Goal: Check status: Check status

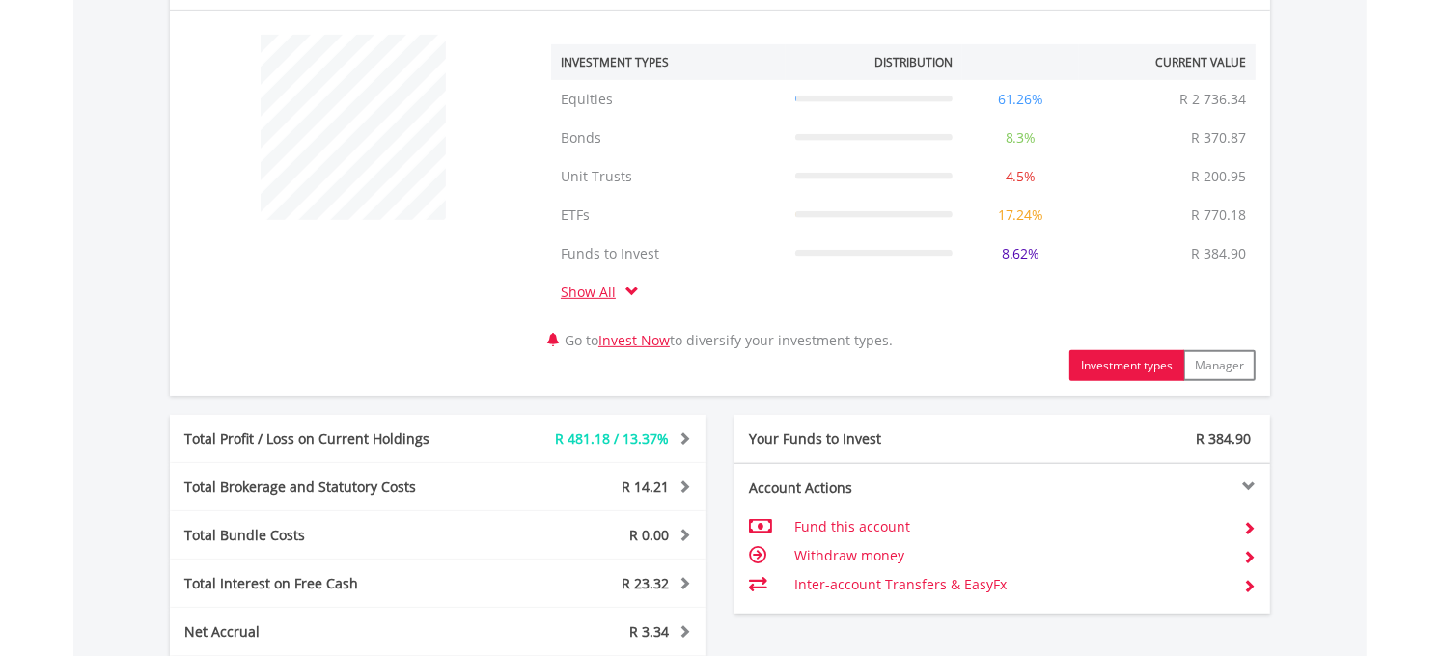
scroll to position [1130, 0]
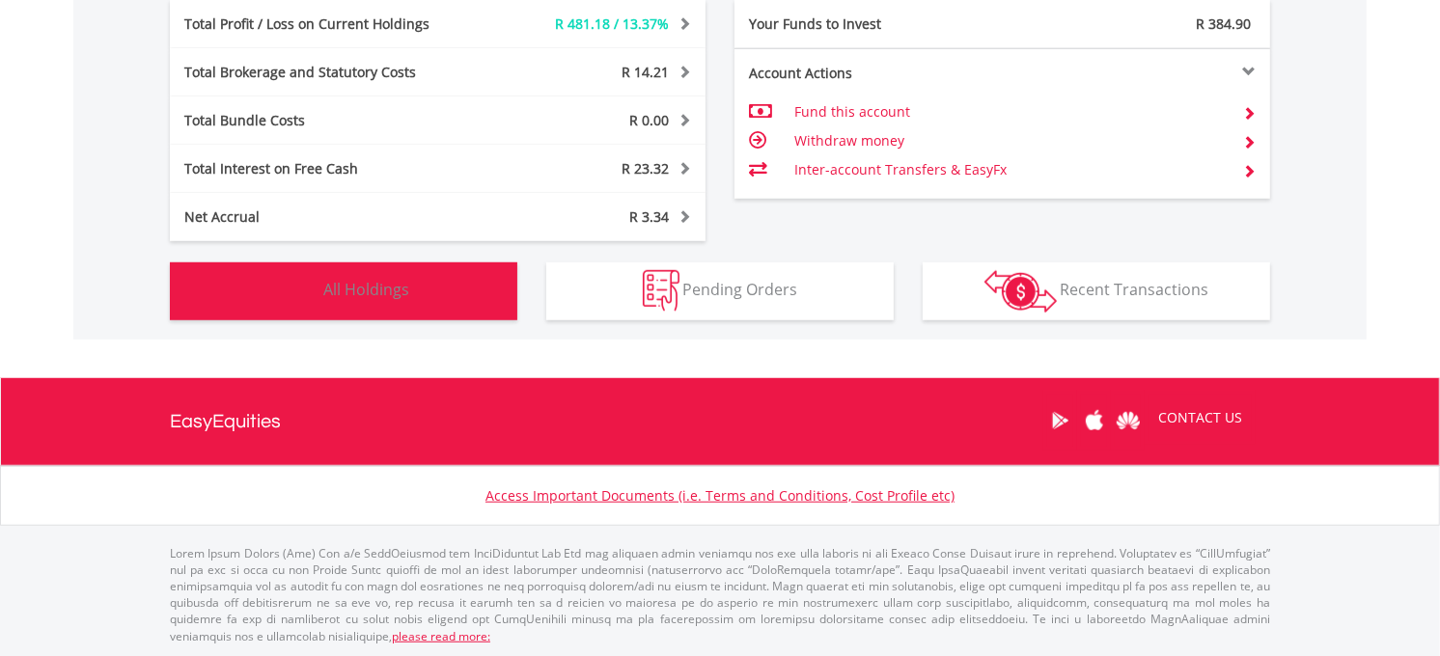
click at [403, 304] on button "Holdings All Holdings" at bounding box center [343, 291] width 347 height 58
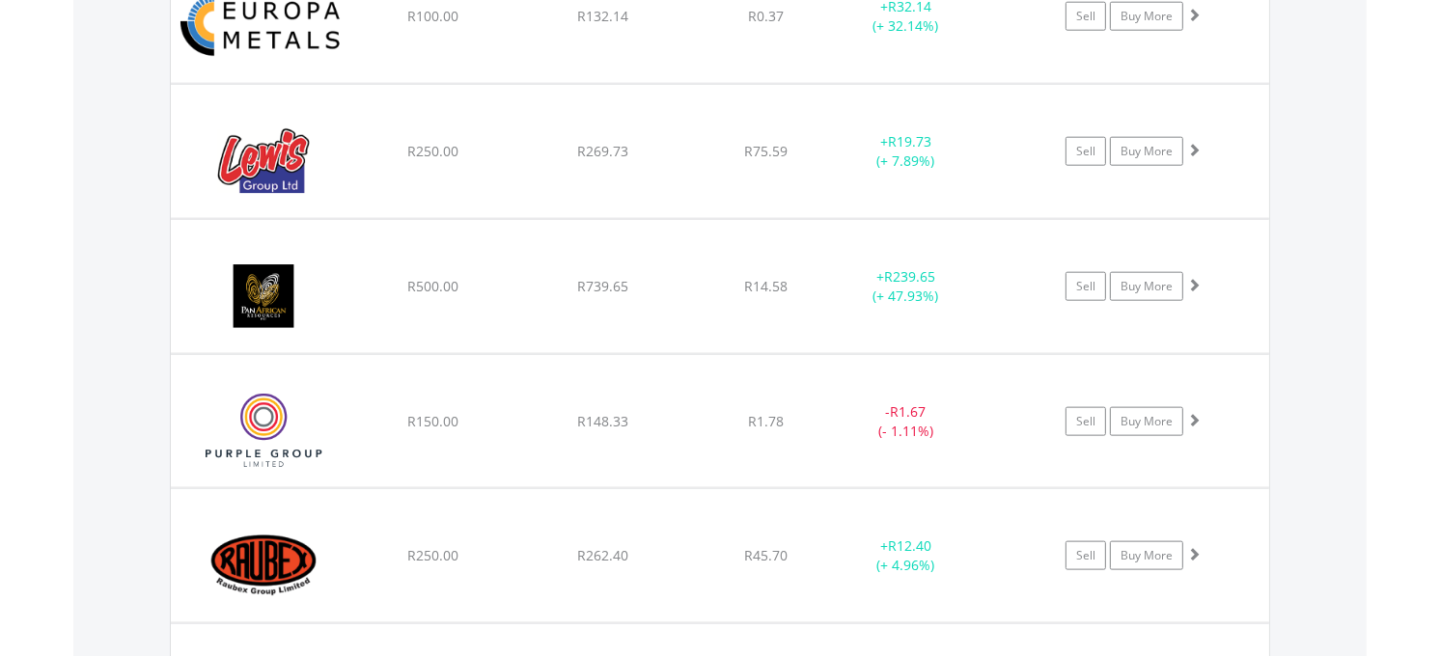
scroll to position [1925, 0]
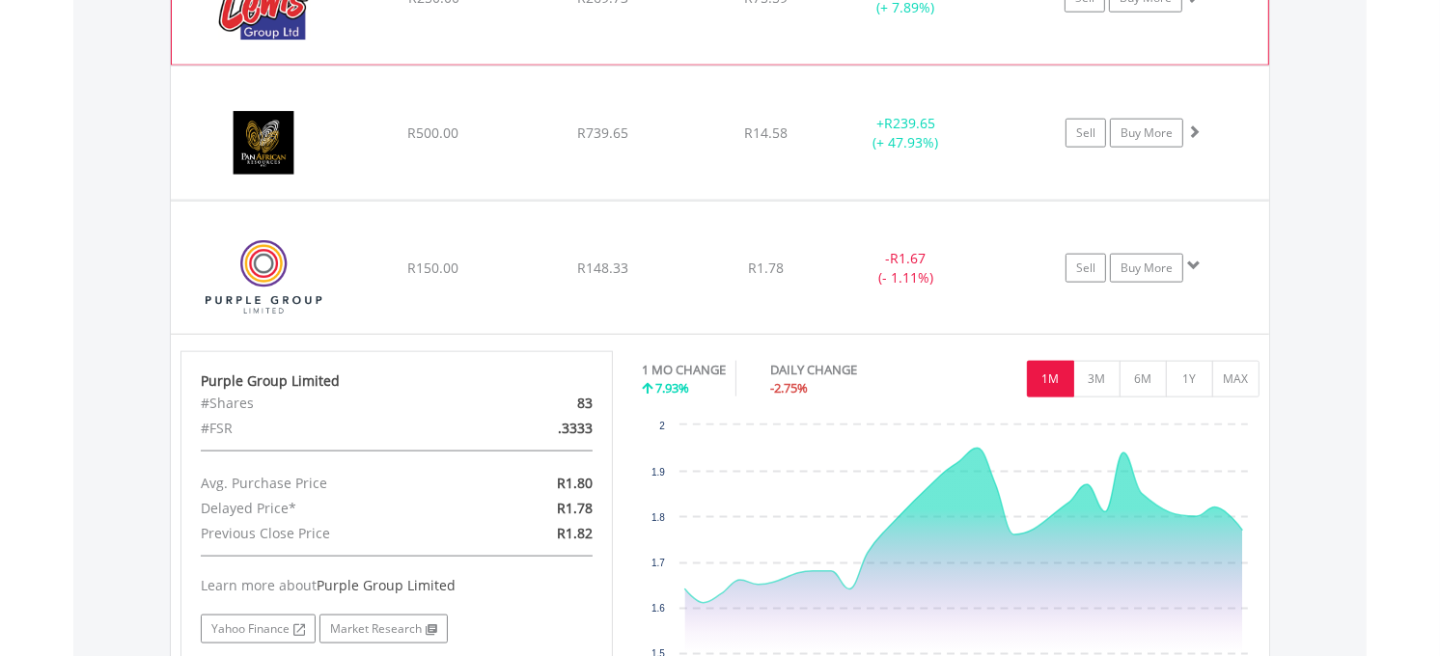
scroll to position [1869, 0]
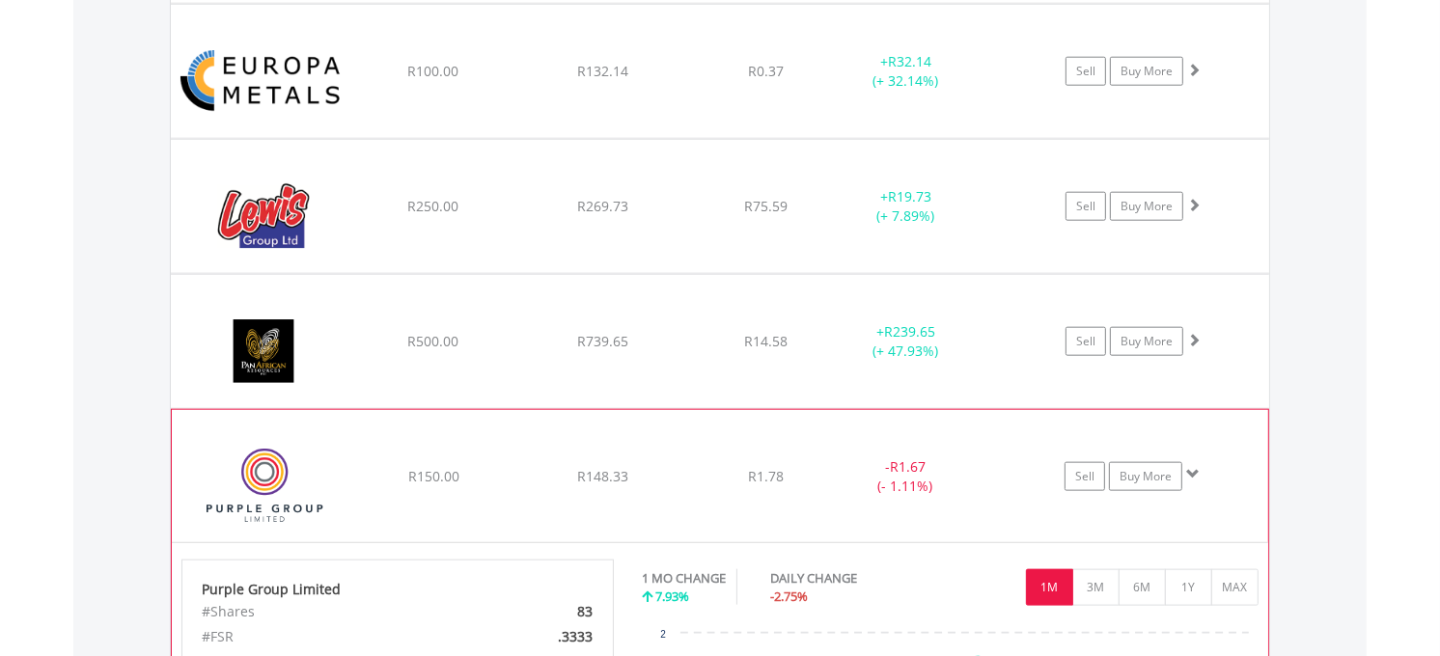
click at [840, 479] on div "- R1.67 (- 1.11%)" at bounding box center [905, 476] width 145 height 39
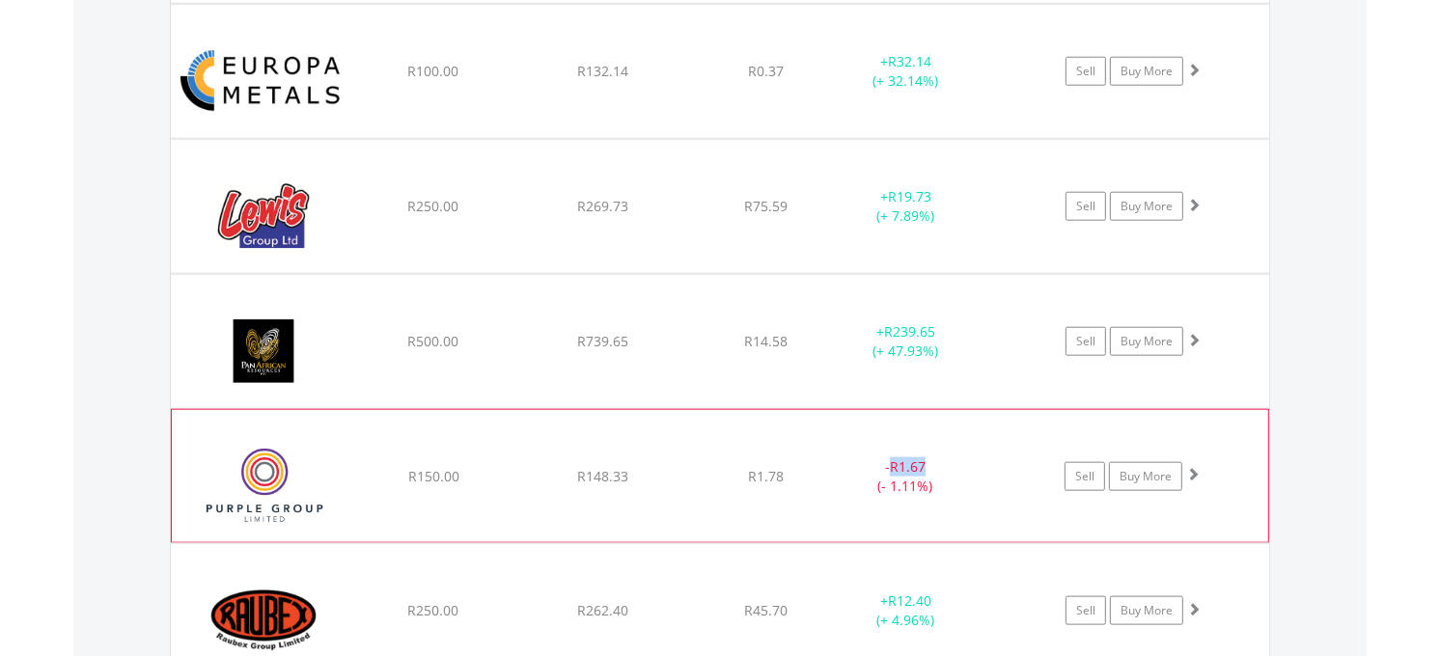
drag, startPoint x: 841, startPoint y: 468, endPoint x: 951, endPoint y: 470, distance: 109.1
click at [965, 470] on div "- R1.67 (- 1.11%)" at bounding box center [905, 476] width 145 height 39
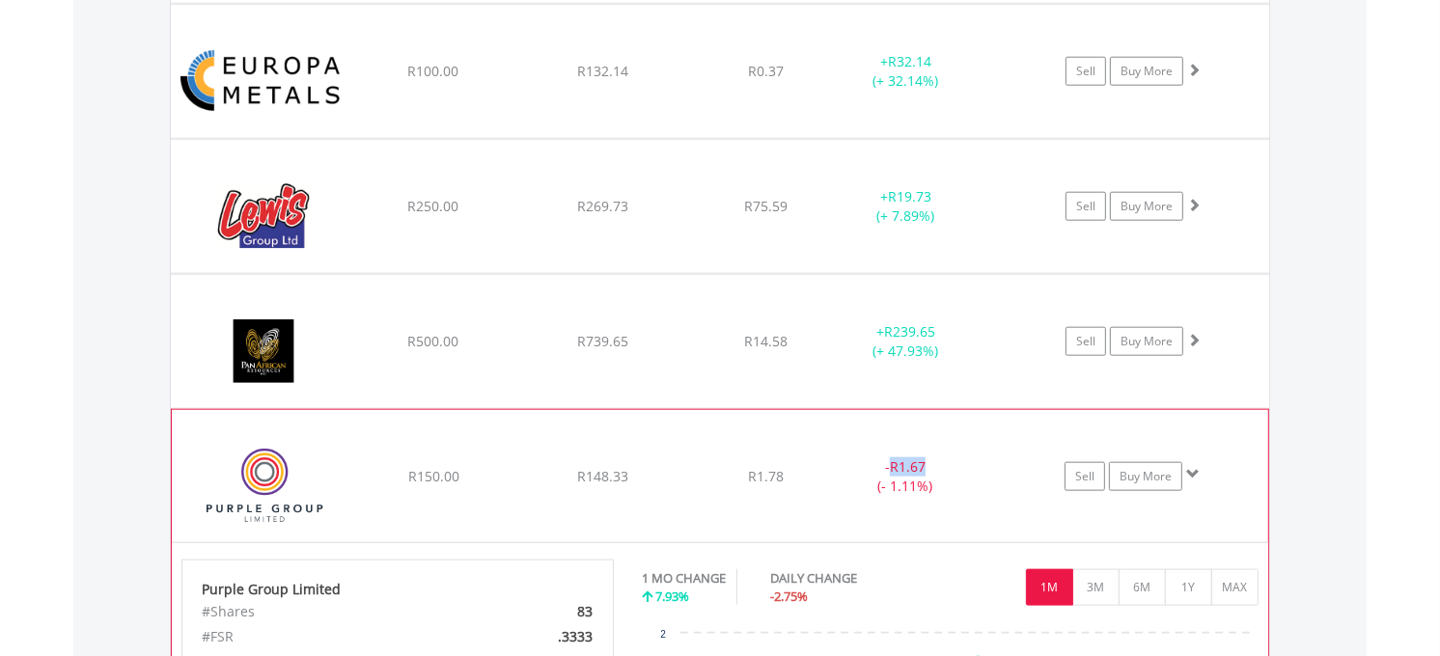
drag, startPoint x: 951, startPoint y: 470, endPoint x: 780, endPoint y: 488, distance: 171.8
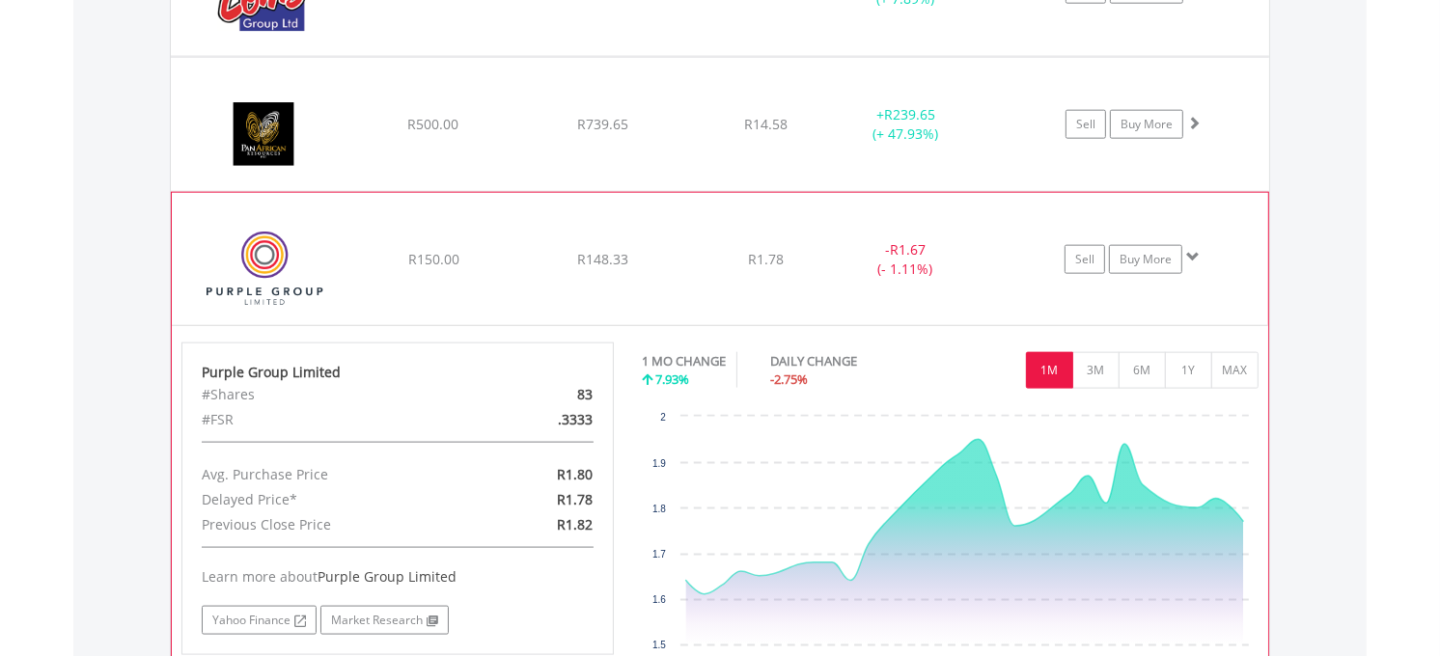
scroll to position [2299, 0]
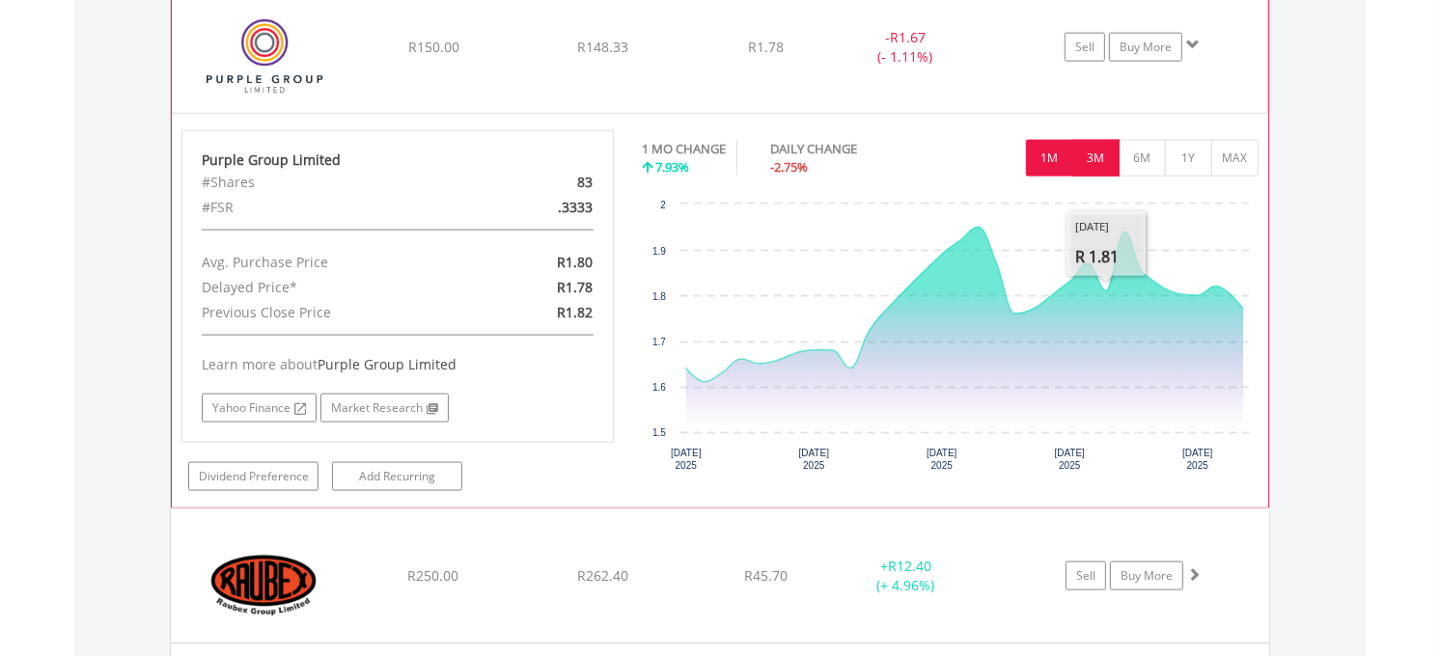
click at [1087, 150] on button "3M" at bounding box center [1095, 158] width 47 height 37
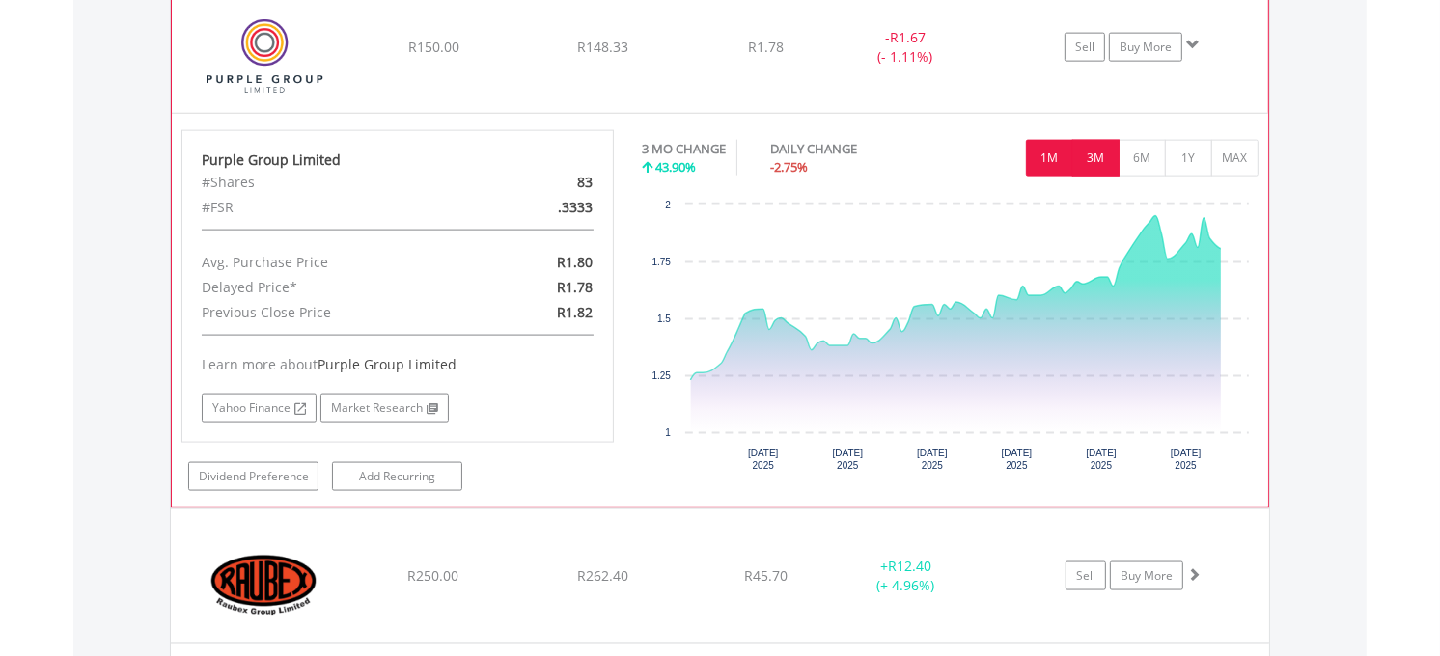
click at [1065, 155] on button "1M" at bounding box center [1049, 158] width 47 height 37
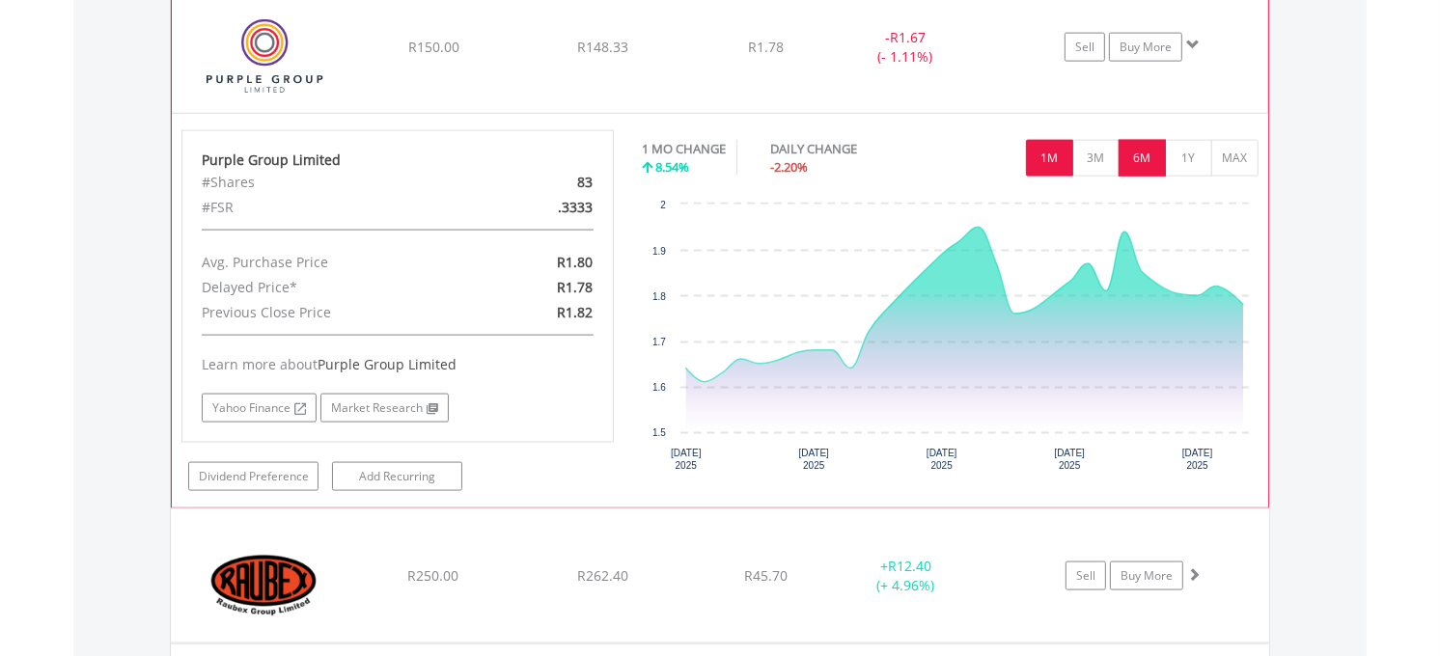
click at [1129, 157] on button "6M" at bounding box center [1141, 158] width 47 height 37
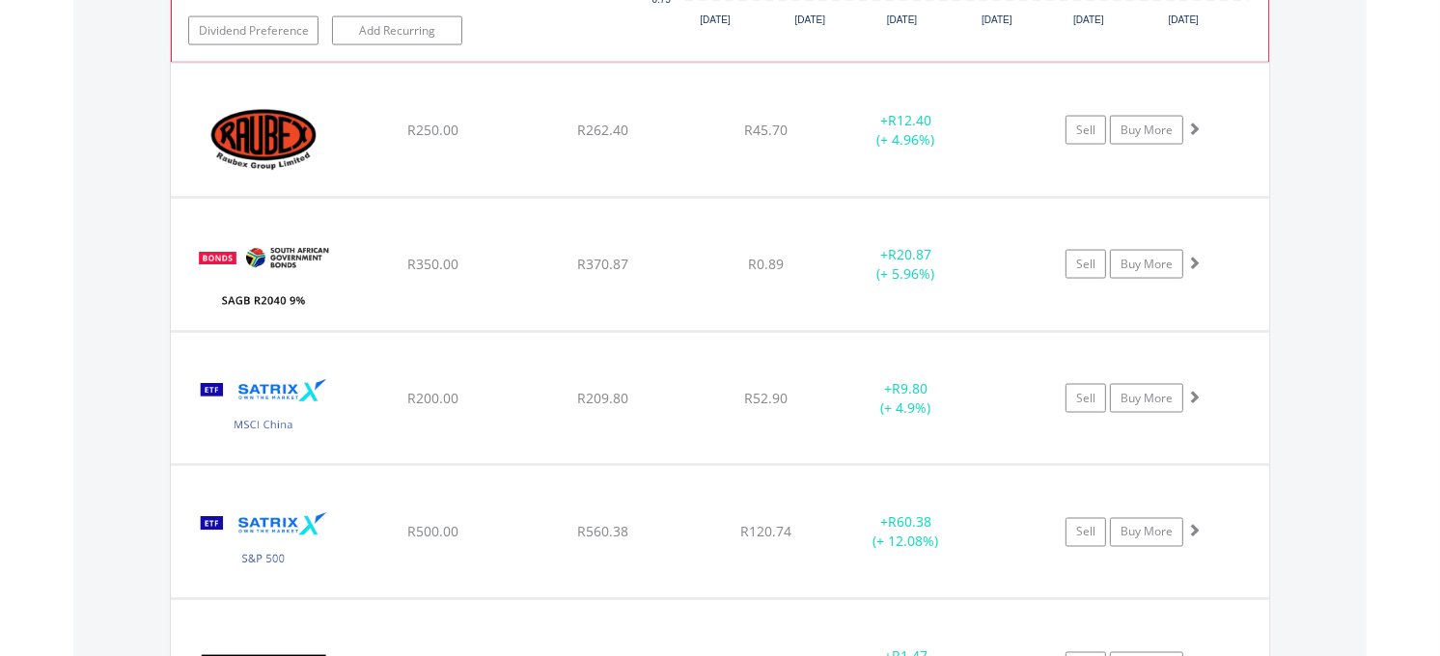
scroll to position [2620, 0]
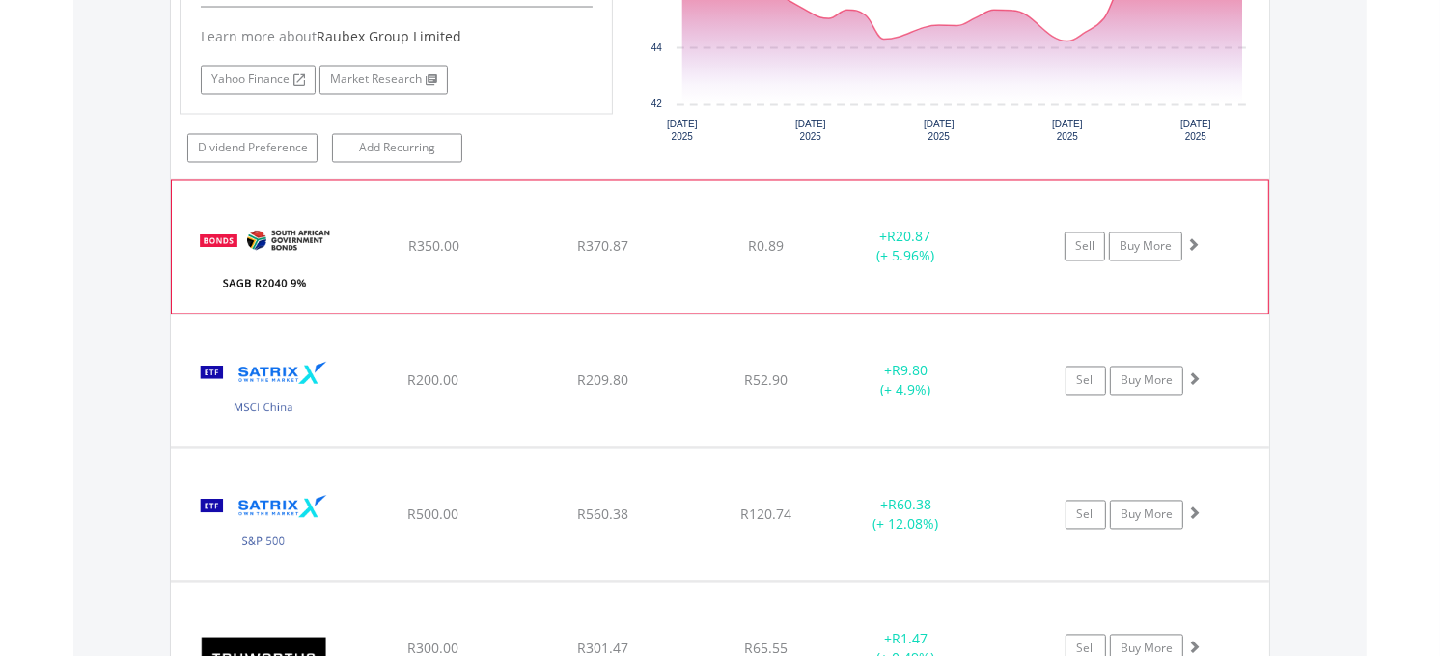
scroll to position [3158, 0]
